Goal: Transaction & Acquisition: Purchase product/service

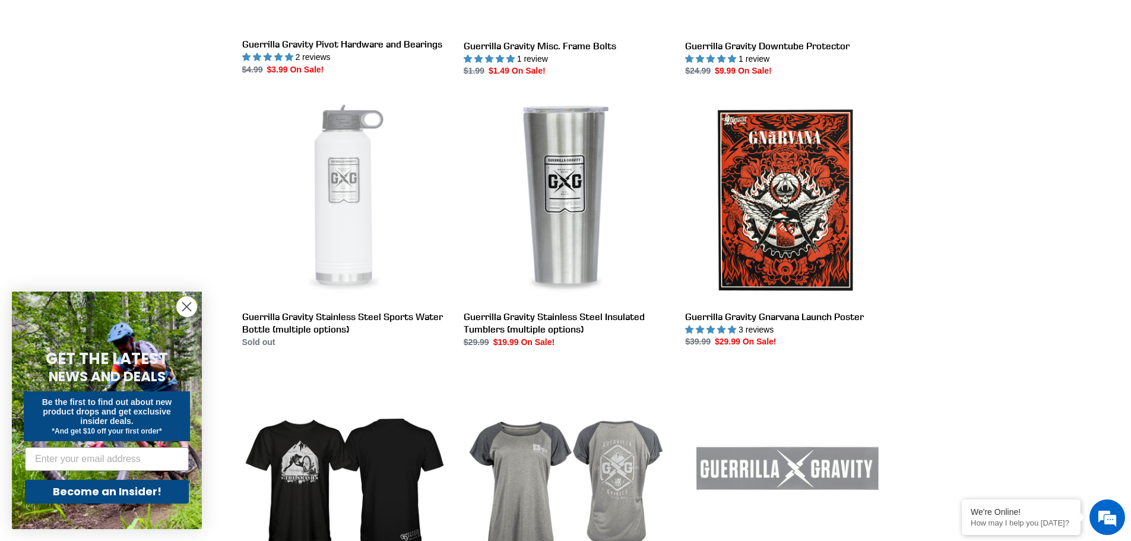
scroll to position [1899, 0]
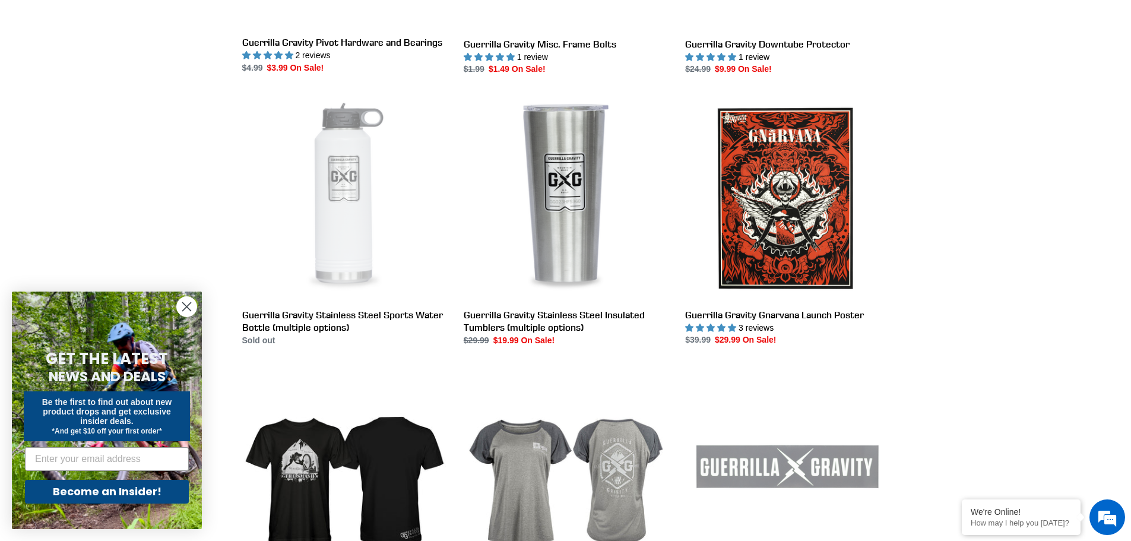
click at [186, 308] on icon "Close dialog" at bounding box center [187, 307] width 8 height 8
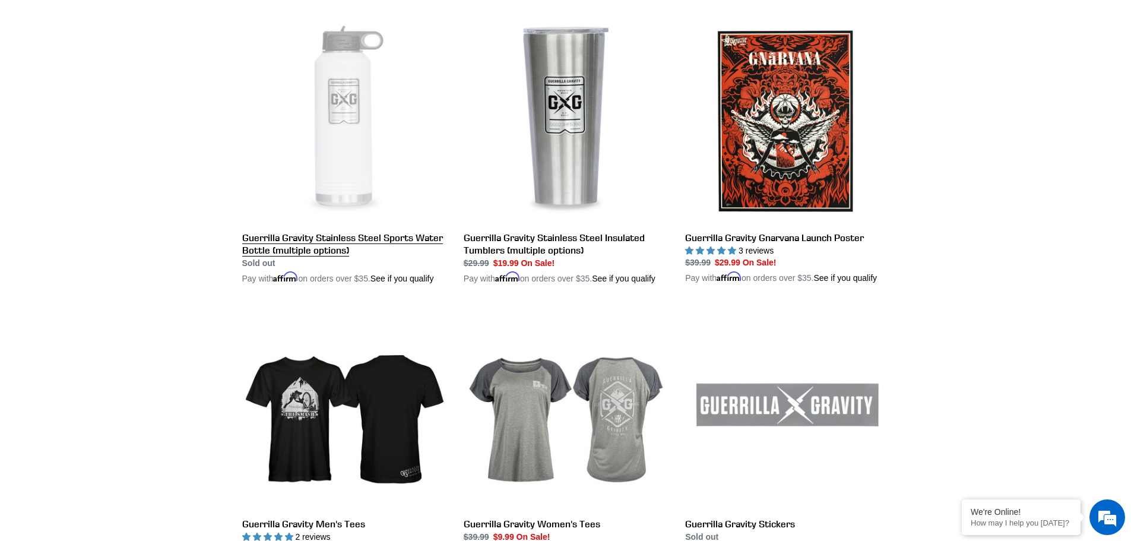
scroll to position [2261, 0]
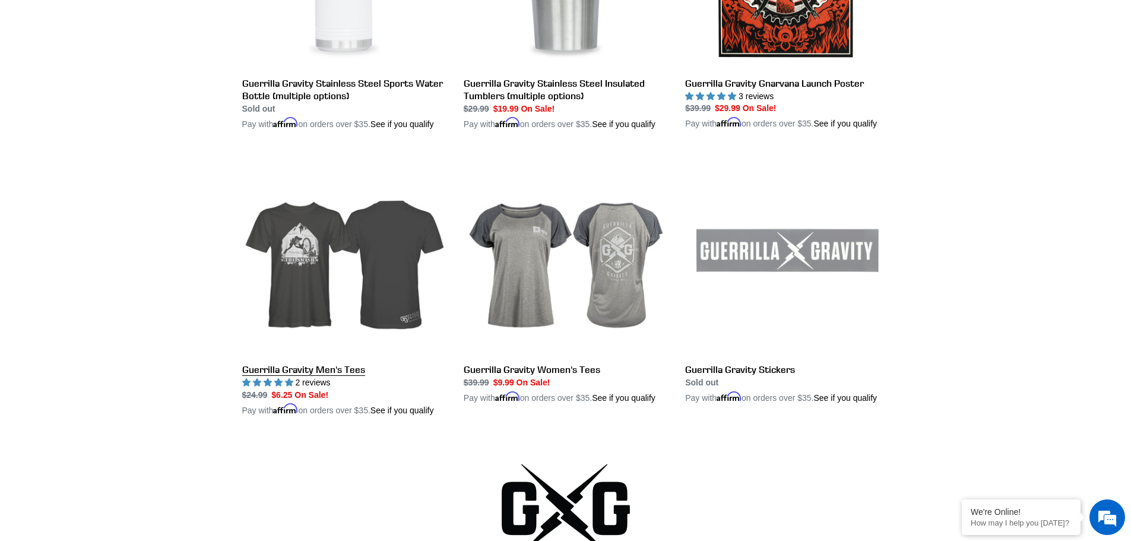
click at [299, 252] on link "Guerrilla Gravity Men's Tees" at bounding box center [344, 283] width 204 height 265
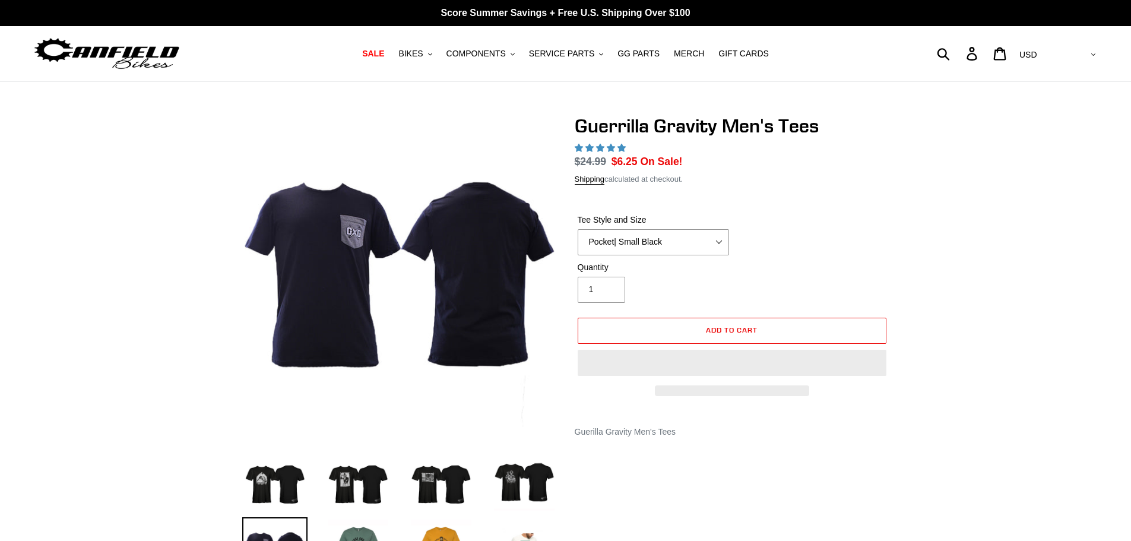
select select "highest-rating"
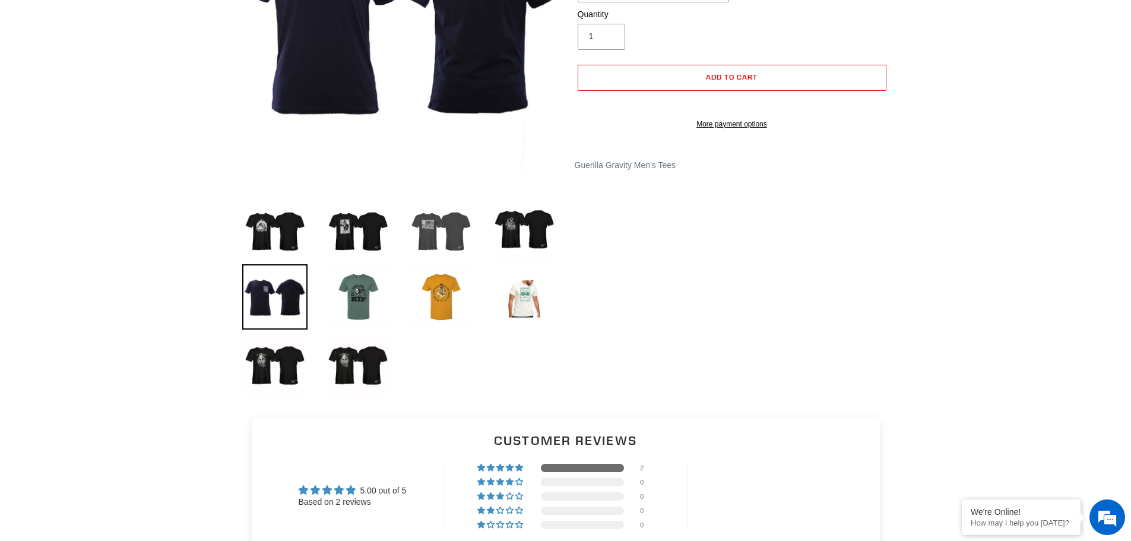
scroll to position [297, 0]
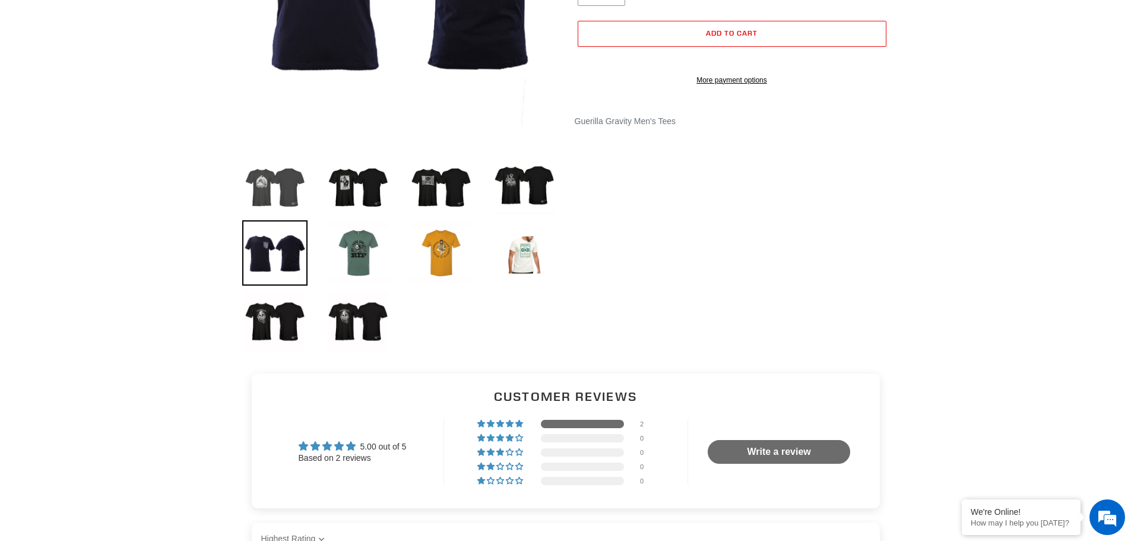
click at [268, 192] on img at bounding box center [274, 183] width 65 height 65
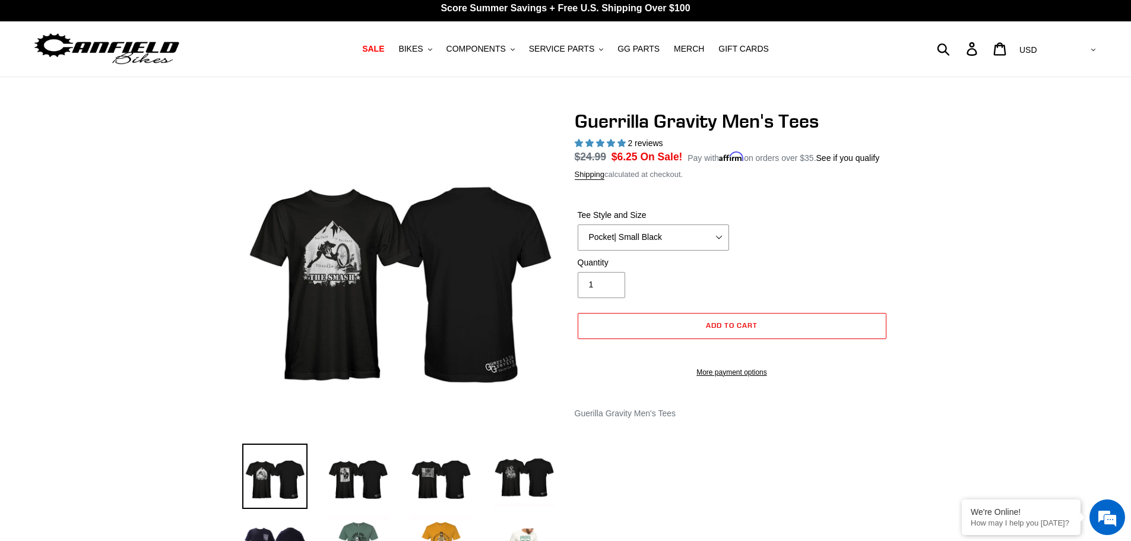
scroll to position [0, 0]
